Goal: Information Seeking & Learning: Check status

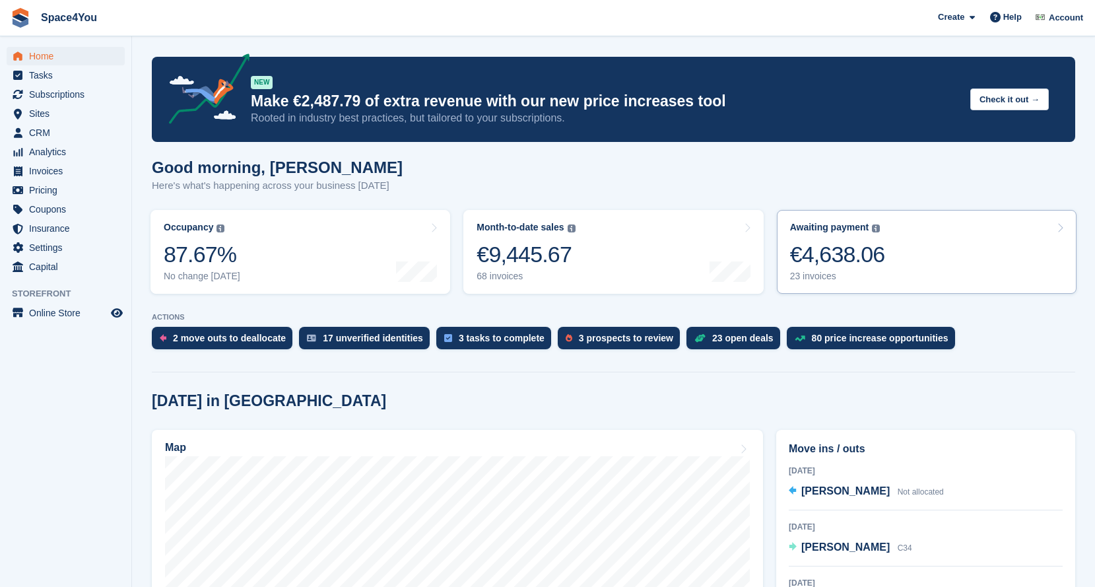
click at [873, 255] on div "€4,638.06" at bounding box center [837, 254] width 95 height 27
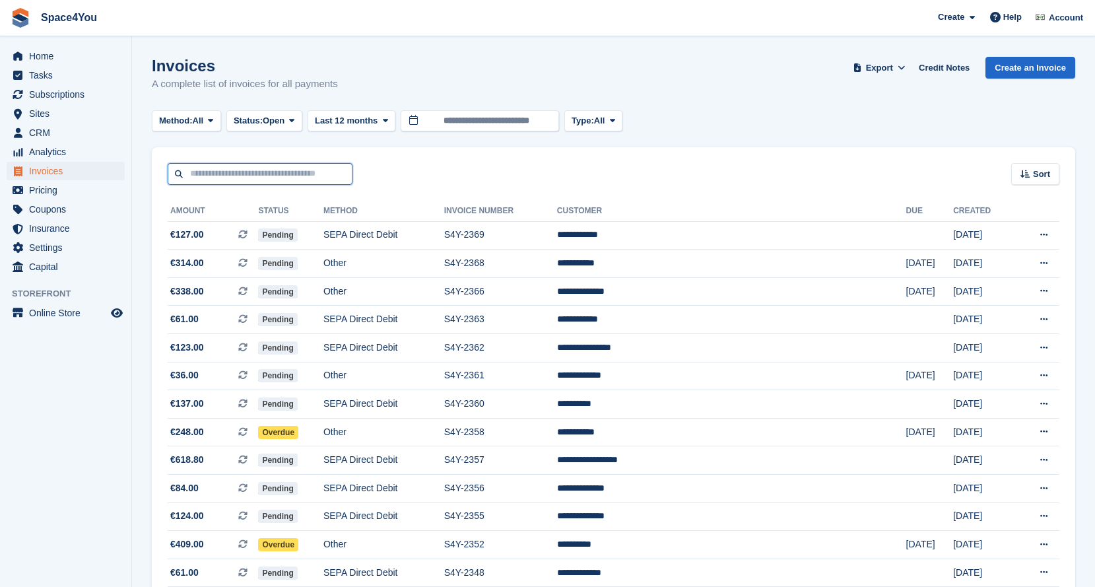
click at [276, 167] on input "text" at bounding box center [260, 174] width 185 height 22
type input "*****"
